Goal: Navigation & Orientation: Find specific page/section

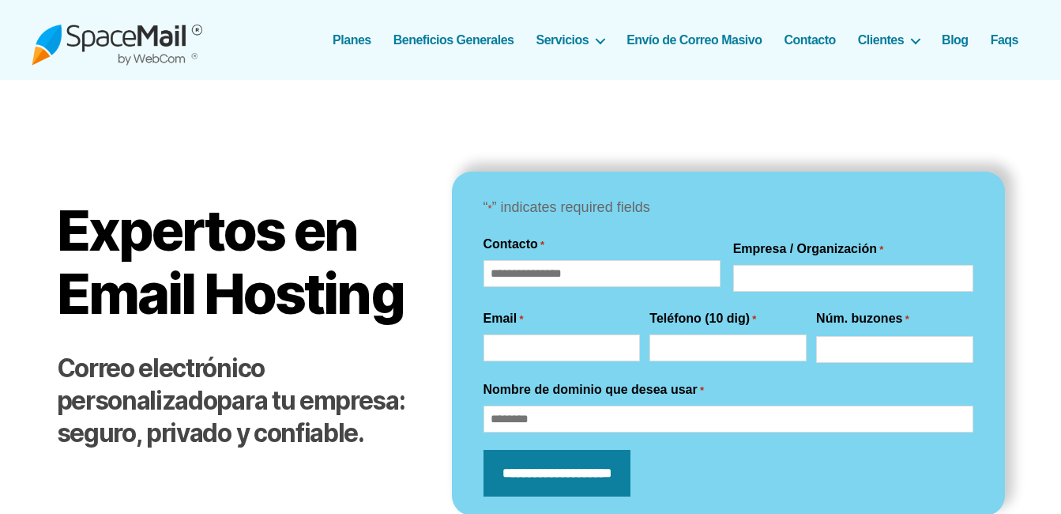
click at [149, 44] on img at bounding box center [117, 39] width 171 height 51
click at [1060, 47] on header "SpaceMail® Correo Electrónico profesional que sí funciona... [GEOGRAPHIC_DATA] …" at bounding box center [530, 40] width 1061 height 80
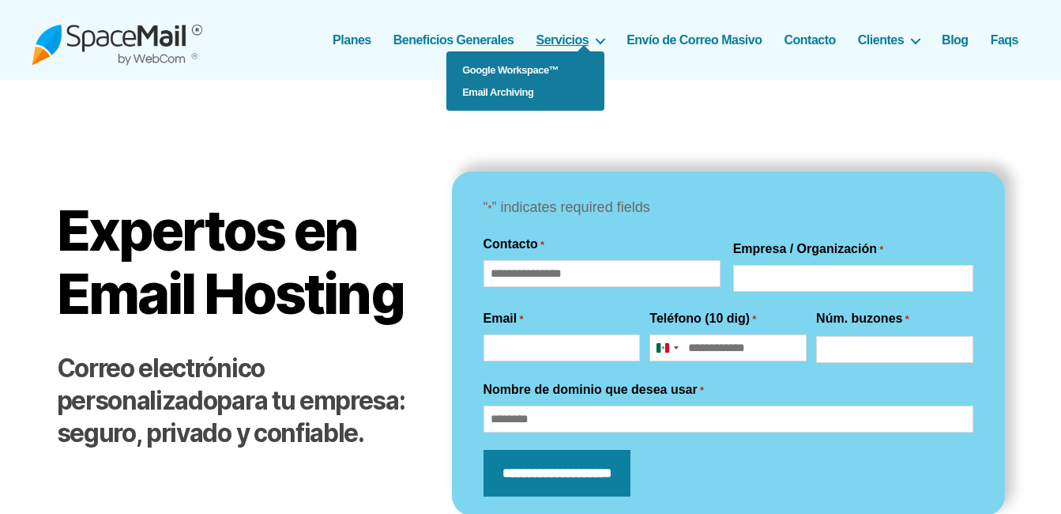
click at [574, 33] on link "Servicios" at bounding box center [571, 39] width 69 height 15
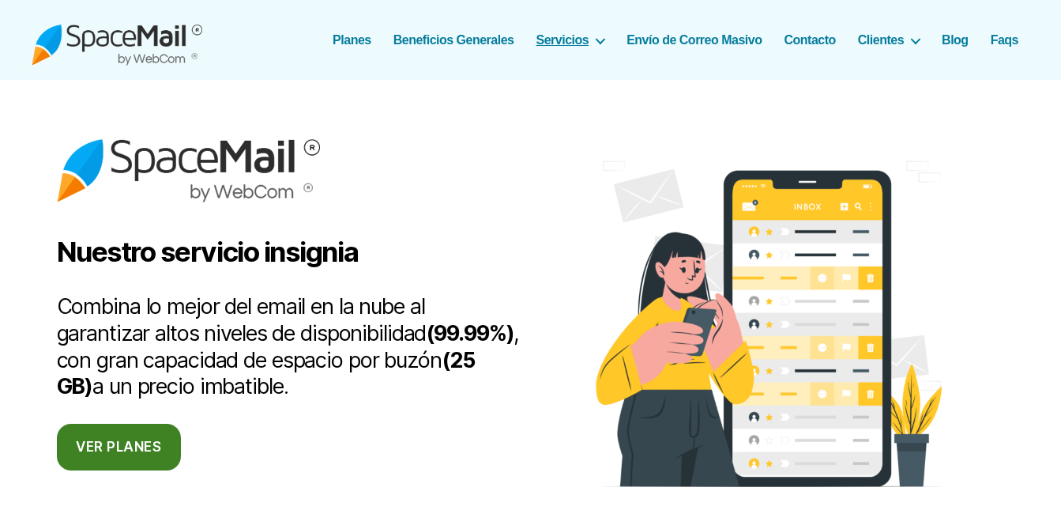
click at [127, 50] on img at bounding box center [117, 39] width 171 height 51
